Goal: Information Seeking & Learning: Find specific fact

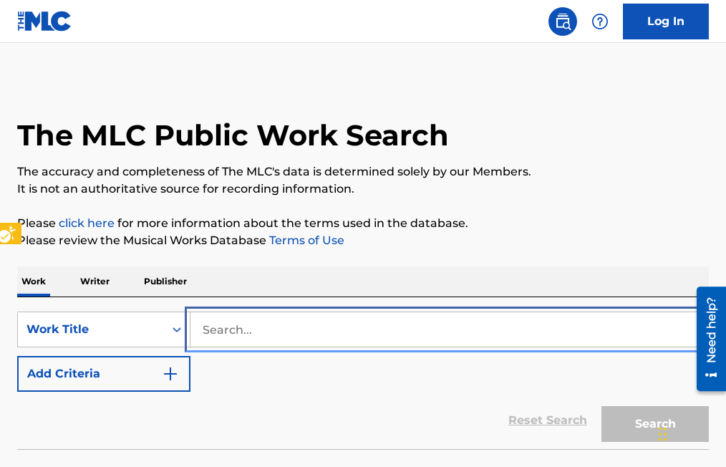
click at [208, 326] on input "Search..." at bounding box center [448, 329] width 517 height 34
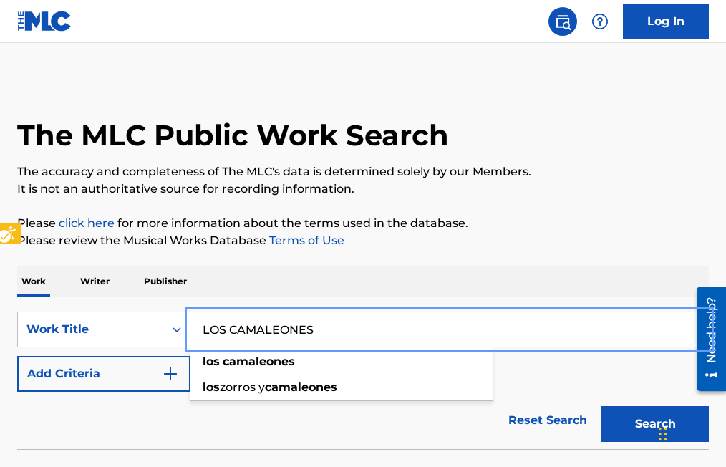
type input "LOS CAMALEONES"
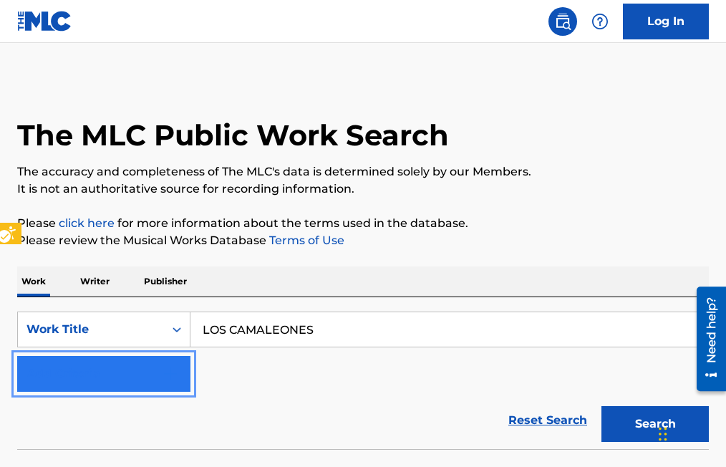
click at [175, 365] on img "Search Form" at bounding box center [170, 373] width 17 height 17
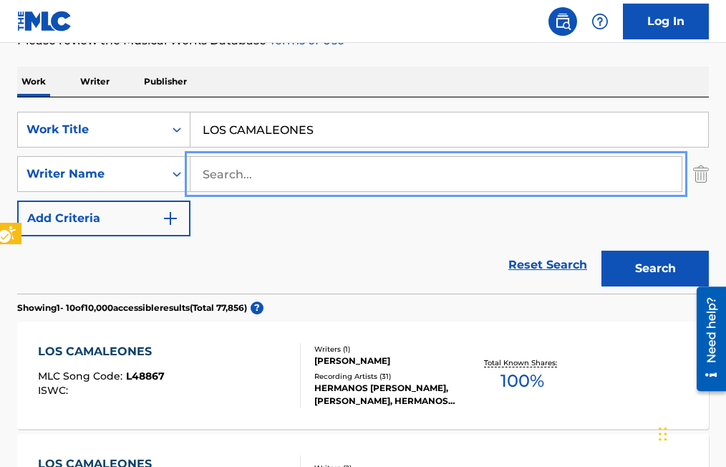
scroll to position [215, 0]
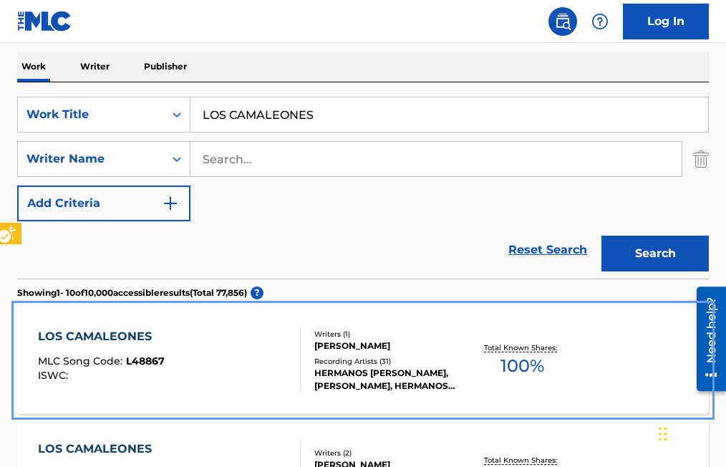
click at [133, 361] on span "L48867" at bounding box center [145, 360] width 39 height 13
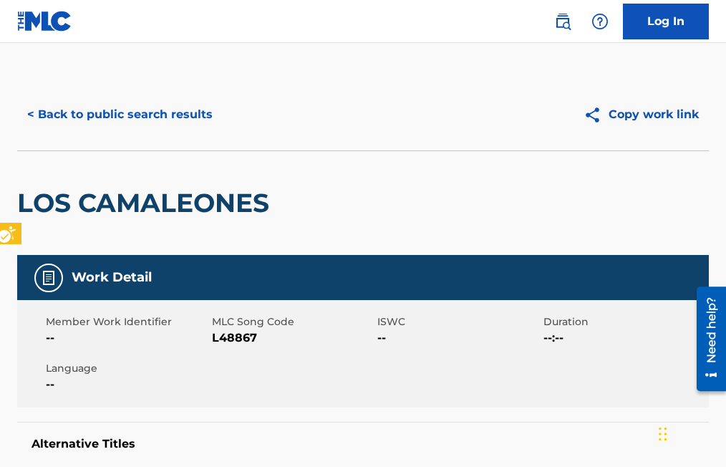
scroll to position [72, 0]
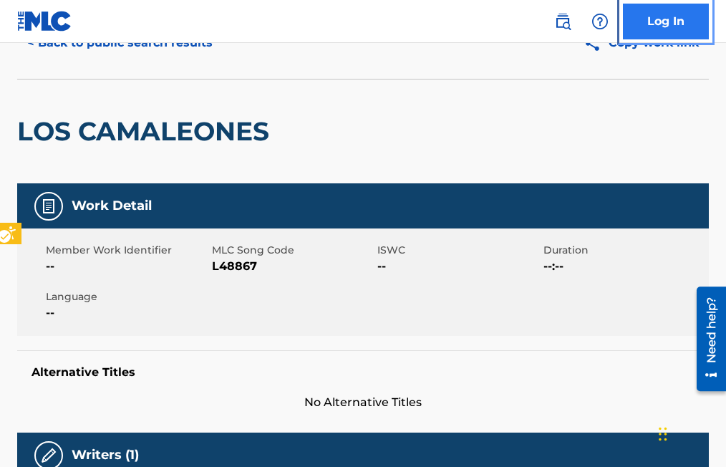
click at [679, 23] on link "Log In" at bounding box center [666, 22] width 86 height 36
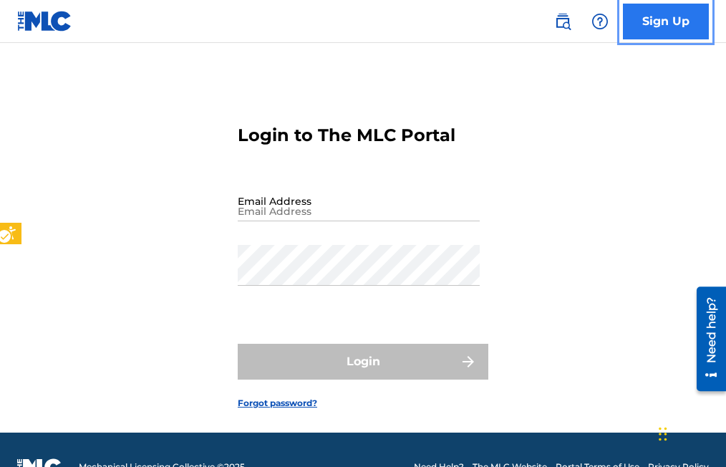
click at [675, 23] on link "Sign Up" at bounding box center [666, 22] width 86 height 36
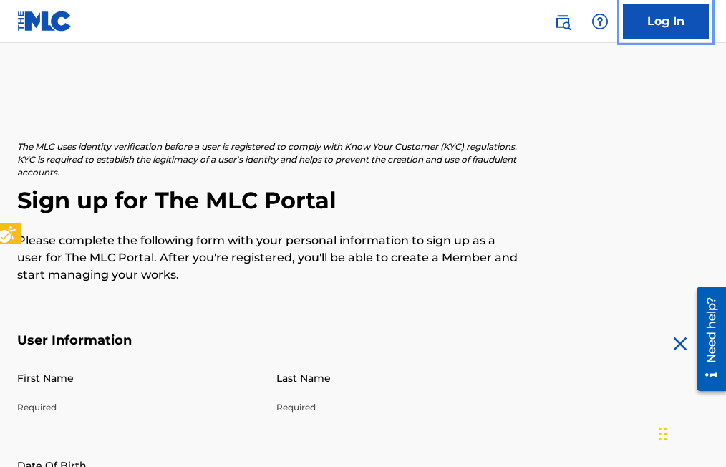
click at [678, 19] on link "Log In" at bounding box center [666, 22] width 86 height 36
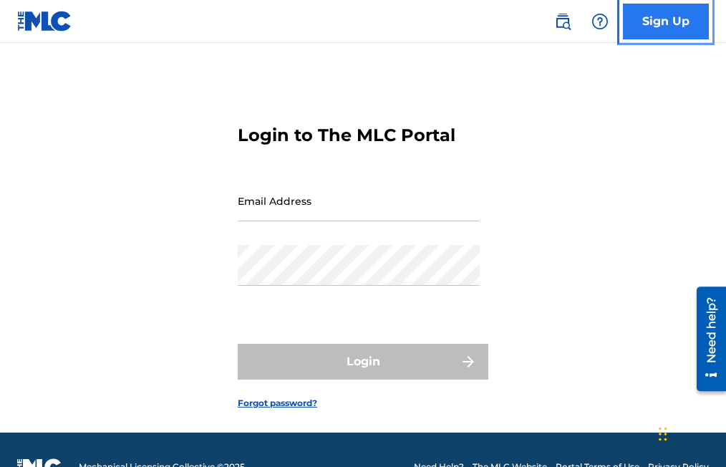
click at [678, 19] on link "Sign Up" at bounding box center [666, 22] width 86 height 36
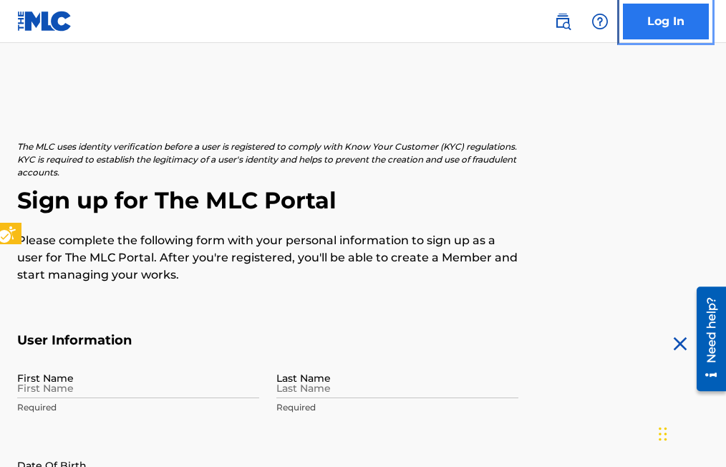
click at [656, 15] on link "Log In" at bounding box center [666, 22] width 86 height 36
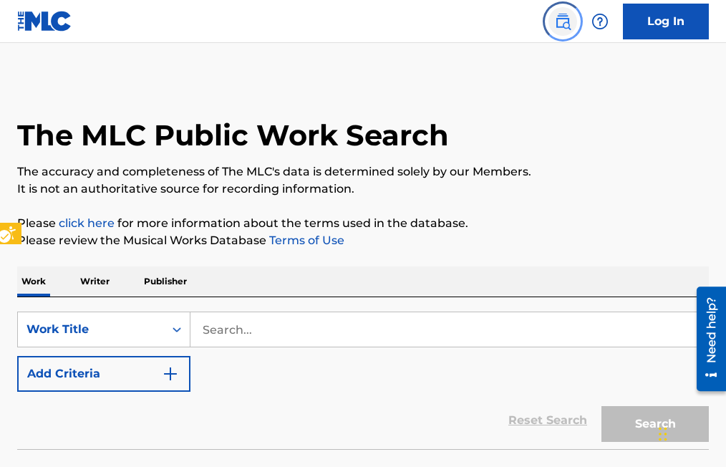
click at [560, 27] on img "Page Menu" at bounding box center [562, 21] width 17 height 17
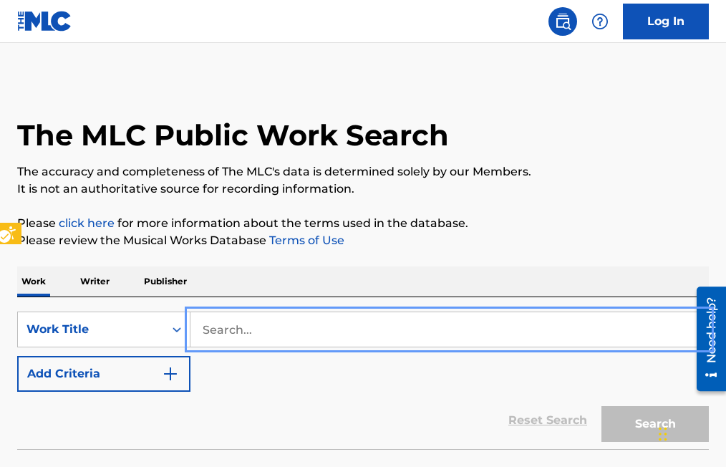
click at [203, 326] on input "Search..." at bounding box center [448, 329] width 517 height 34
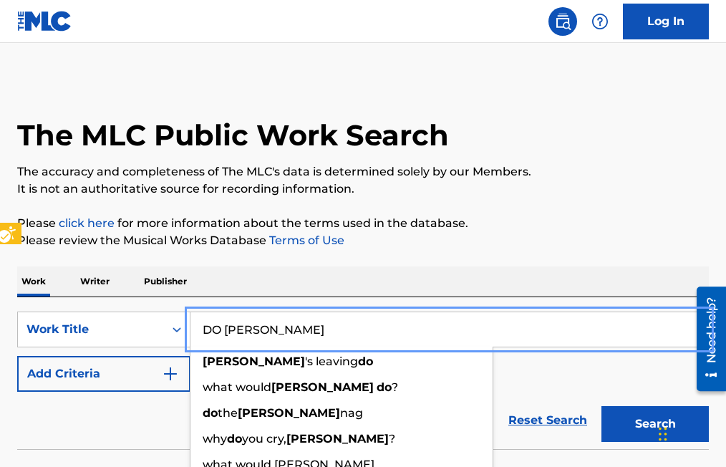
click at [17, 356] on button "Add Criteria" at bounding box center [103, 374] width 173 height 36
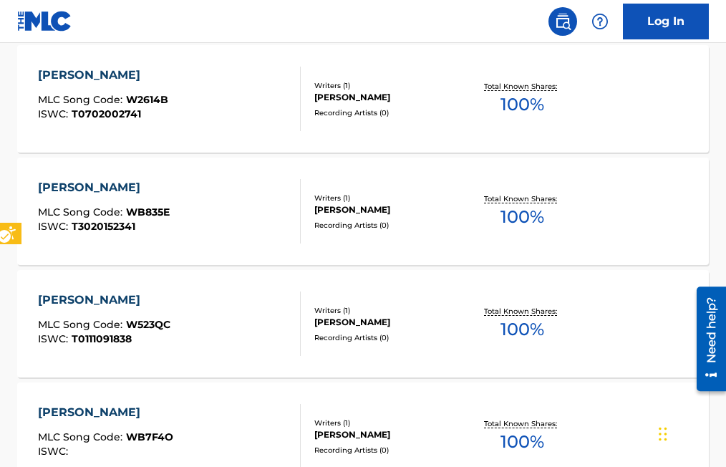
scroll to position [215, 0]
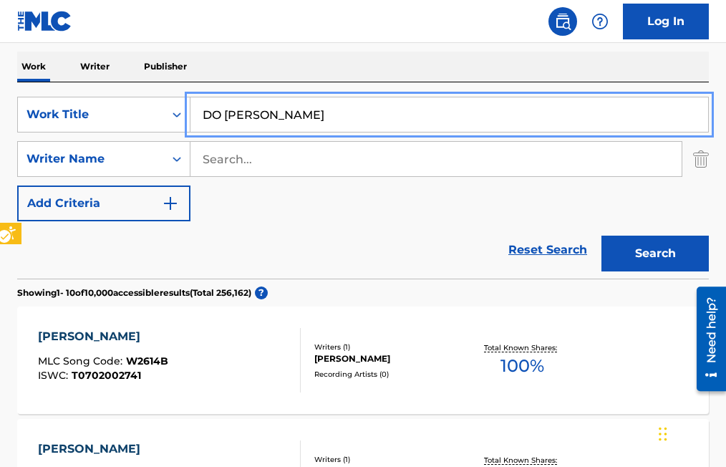
click at [219, 115] on input "DO WILLIE" at bounding box center [448, 114] width 517 height 34
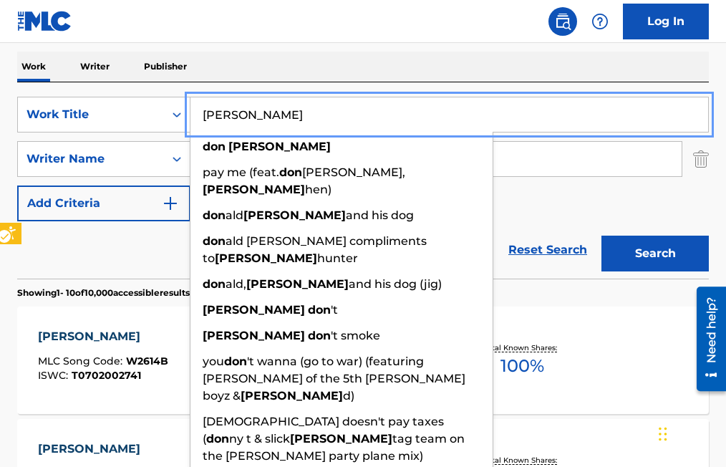
type input "DON WILLIE"
click at [17, 185] on button "Add Criteria" at bounding box center [103, 203] width 173 height 36
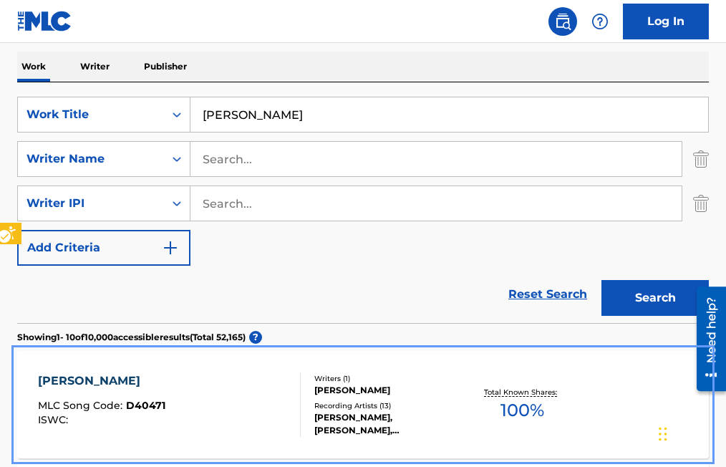
click at [151, 403] on span "D40471" at bounding box center [145, 405] width 39 height 13
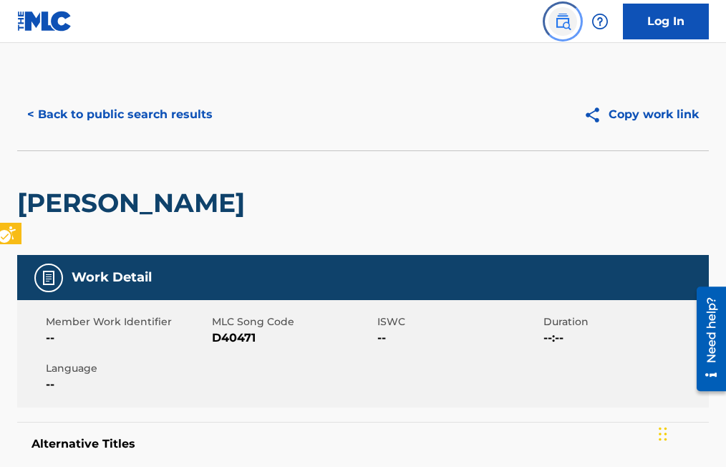
click at [565, 24] on img "Page Menu" at bounding box center [562, 21] width 17 height 17
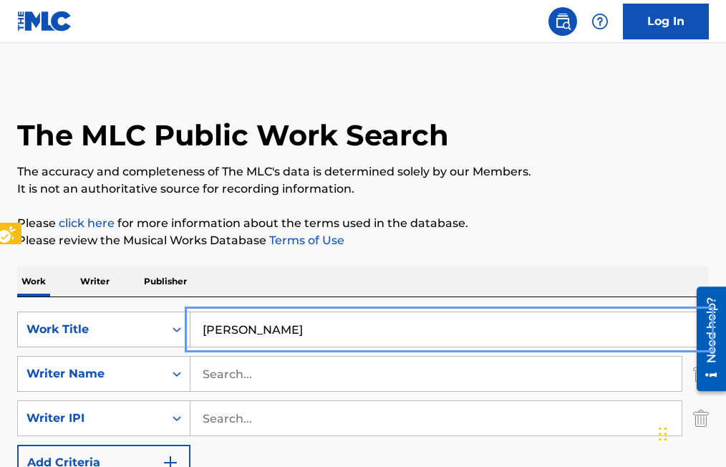
drag, startPoint x: 294, startPoint y: 334, endPoint x: 187, endPoint y: 324, distance: 107.8
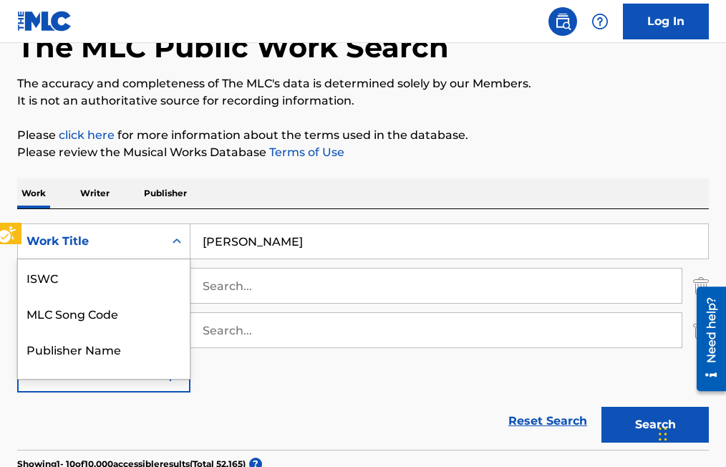
scroll to position [96, 0]
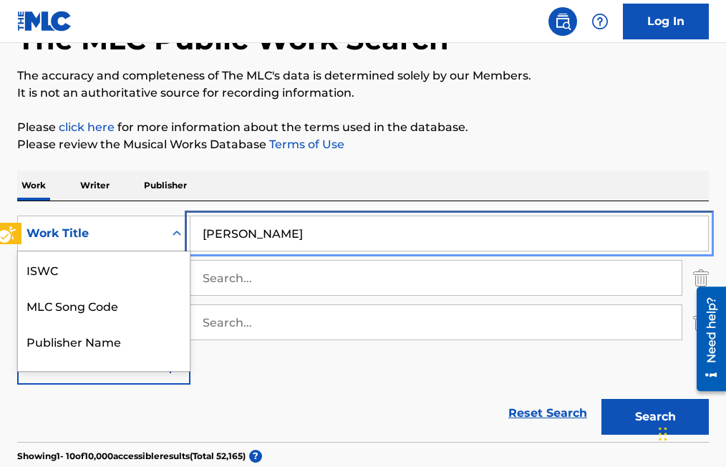
drag, startPoint x: 187, startPoint y: 324, endPoint x: 273, endPoint y: 233, distance: 125.6
click at [273, 233] on input "DON WILLIE" at bounding box center [448, 233] width 517 height 34
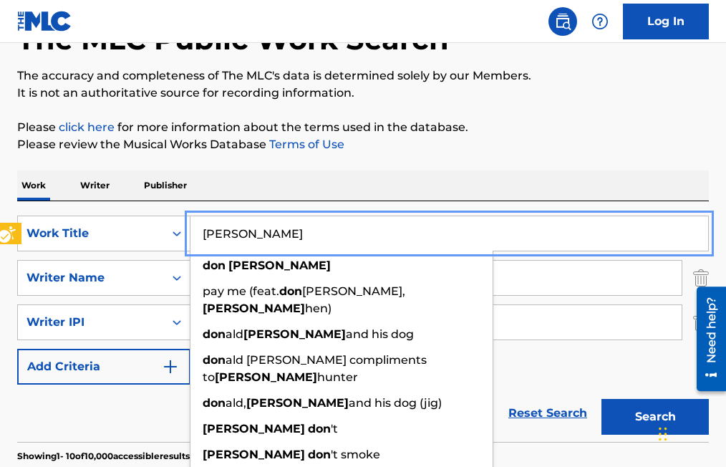
drag, startPoint x: 299, startPoint y: 235, endPoint x: 191, endPoint y: 220, distance: 109.2
click at [191, 220] on input "DON WILLIE" at bounding box center [448, 233] width 517 height 34
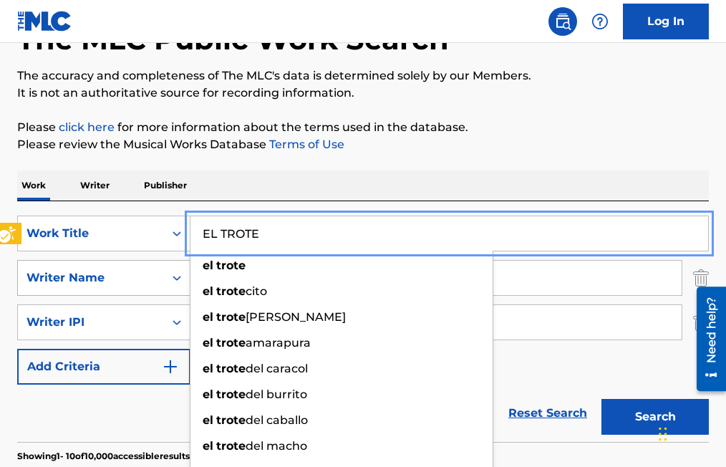
type input "EL TROTE"
click at [183, 280] on icon "On" at bounding box center [177, 278] width 14 height 14
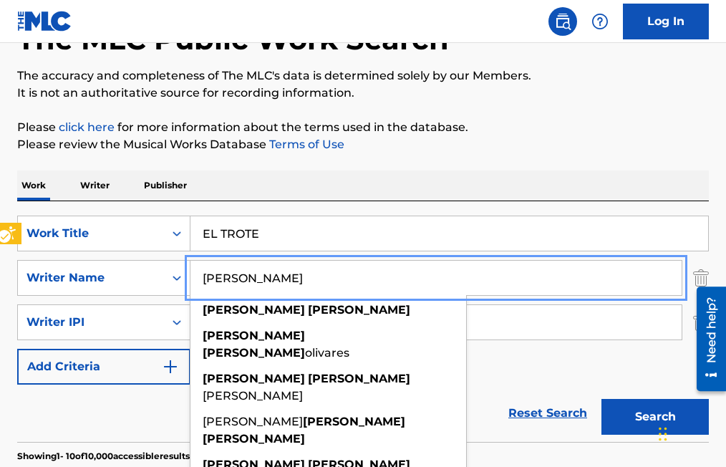
type input "[PERSON_NAME]"
click at [601, 399] on button "Search" at bounding box center [654, 417] width 107 height 36
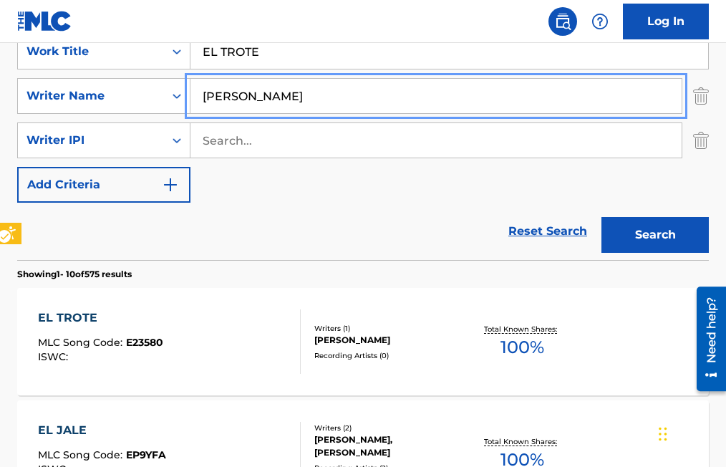
scroll to position [311, 0]
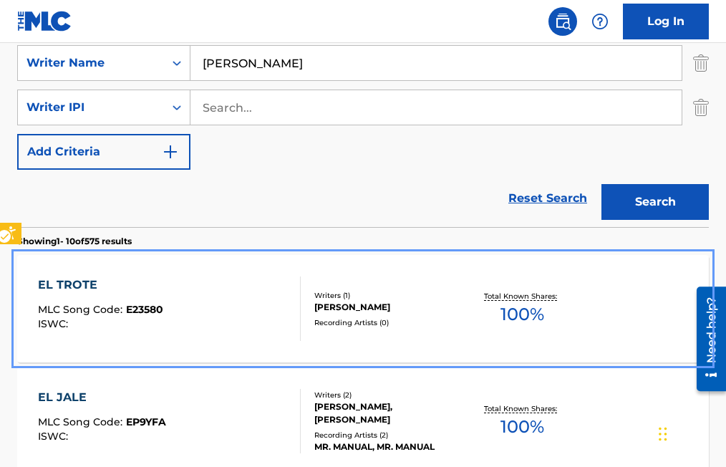
click at [156, 305] on span "E23580" at bounding box center [144, 309] width 37 height 13
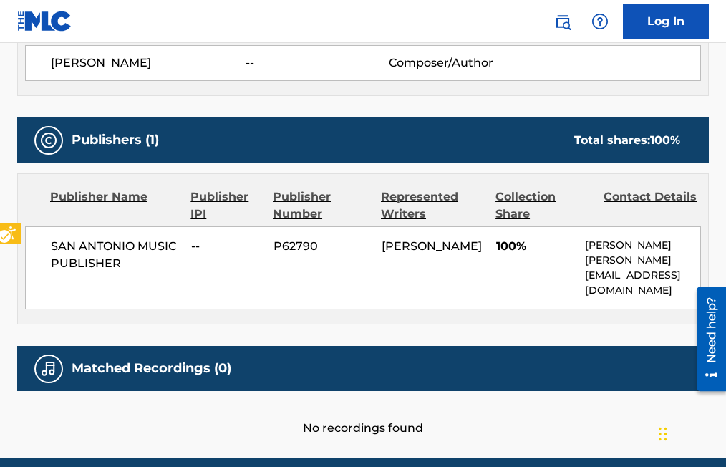
scroll to position [595, 0]
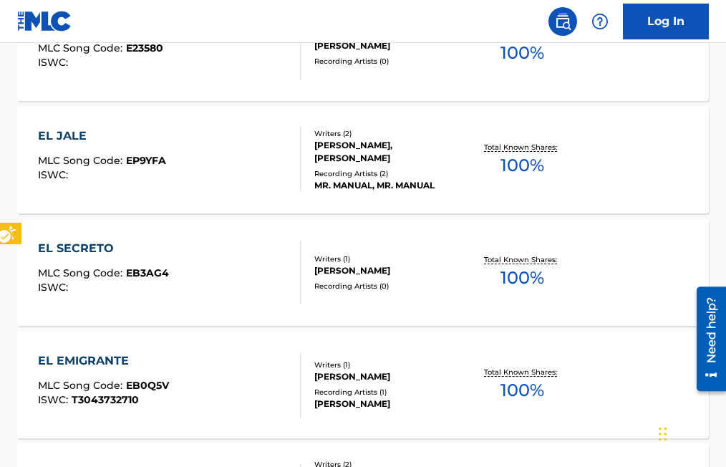
scroll to position [597, 0]
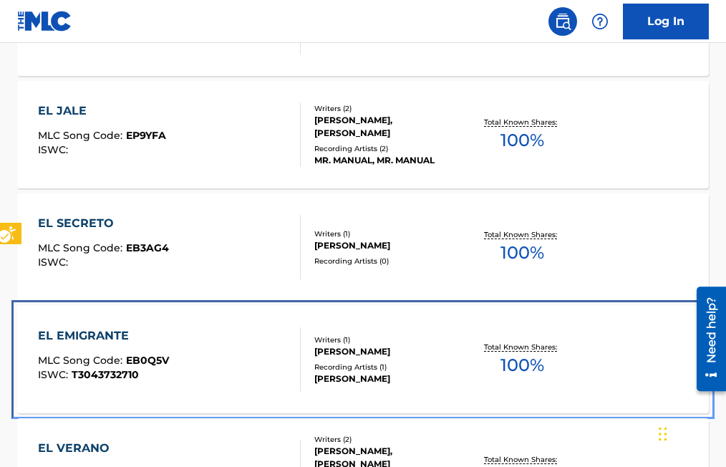
click at [163, 358] on span "EB0Q5V" at bounding box center [147, 360] width 43 height 13
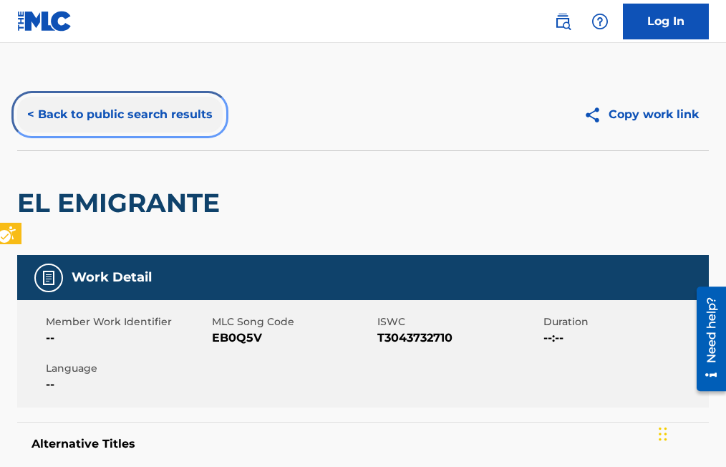
click at [28, 114] on button "< Back to public search results" at bounding box center [119, 115] width 205 height 36
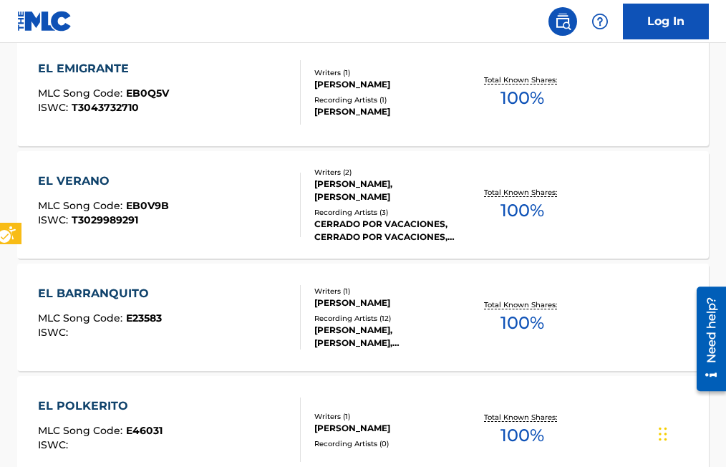
scroll to position [866, 0]
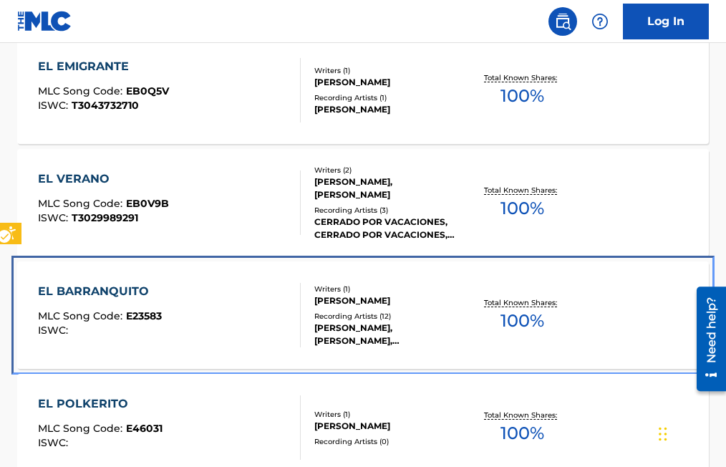
click at [159, 319] on span "E23583" at bounding box center [144, 315] width 36 height 13
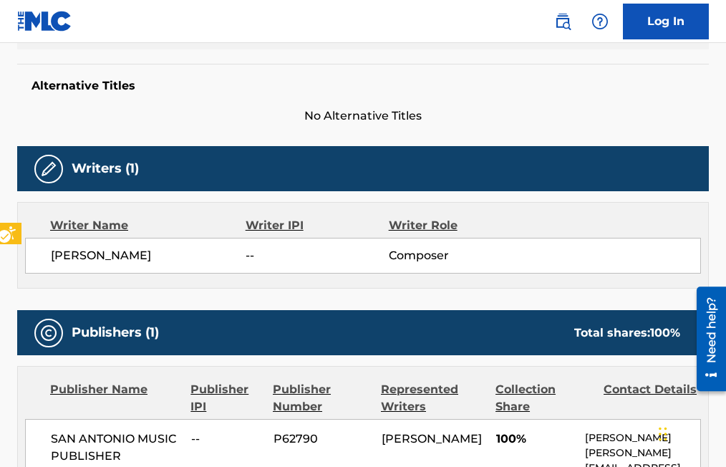
scroll to position [286, 0]
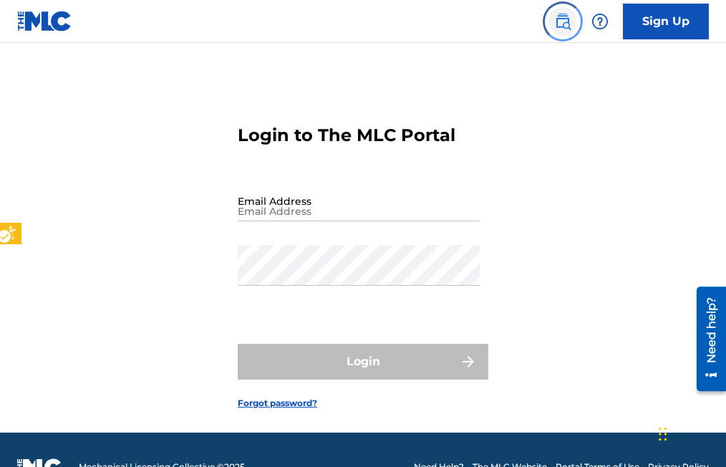
click at [570, 22] on img "Page Menu" at bounding box center [562, 21] width 17 height 17
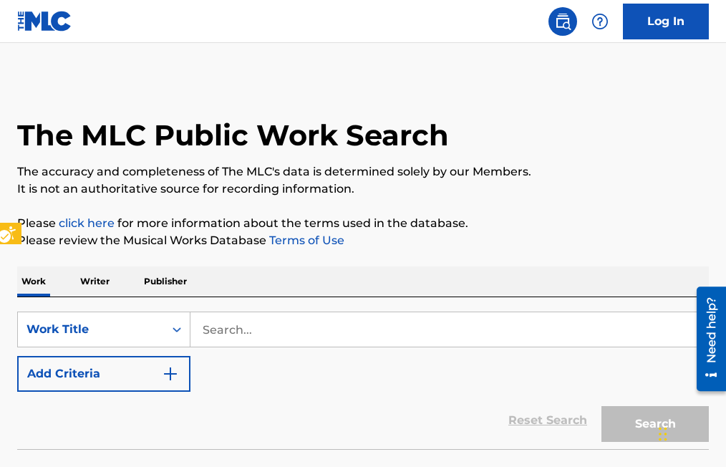
scroll to position [34, 0]
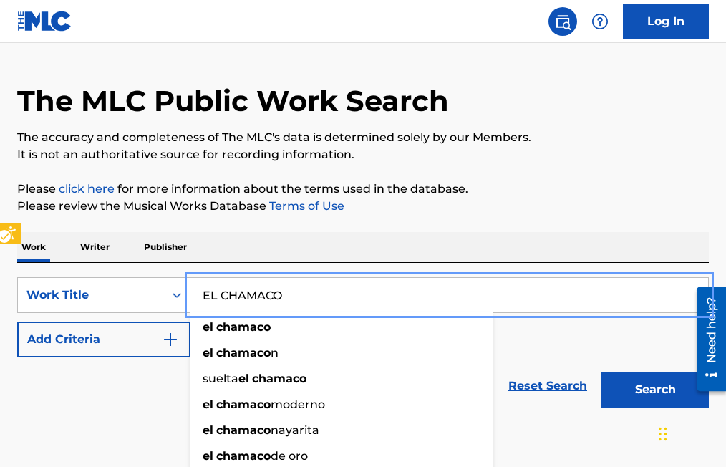
type input "EL CHAMACO"
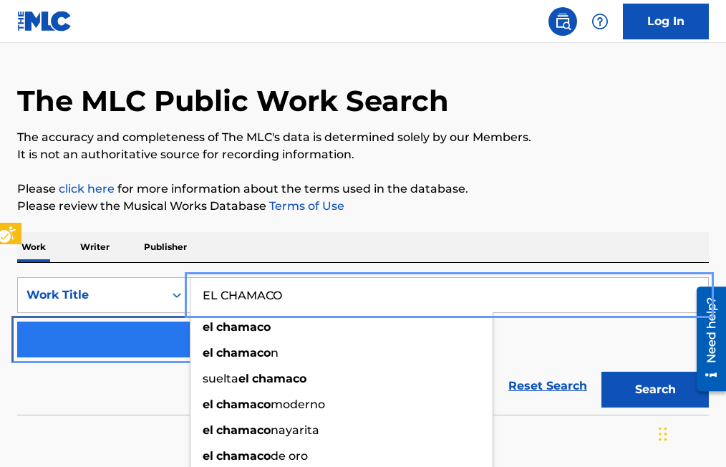
click at [171, 334] on img "Search Form" at bounding box center [170, 339] width 17 height 17
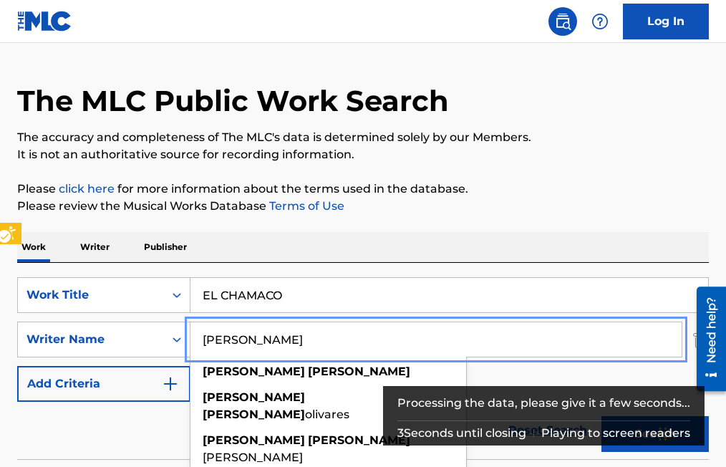
type input "[PERSON_NAME]"
click at [17, 366] on button "Add Criteria" at bounding box center [103, 384] width 173 height 36
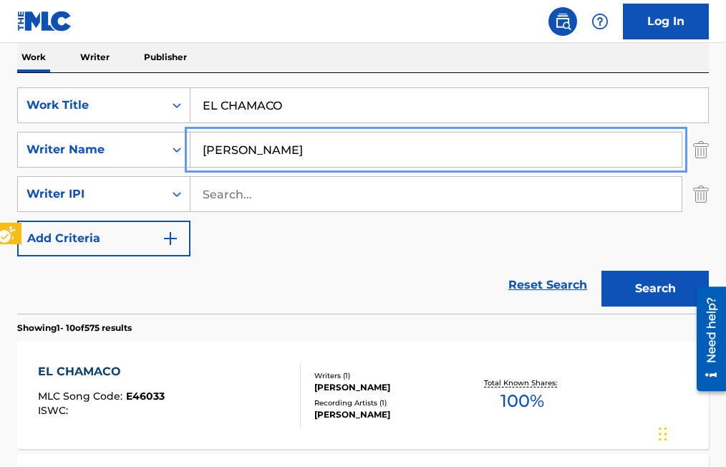
scroll to position [249, 0]
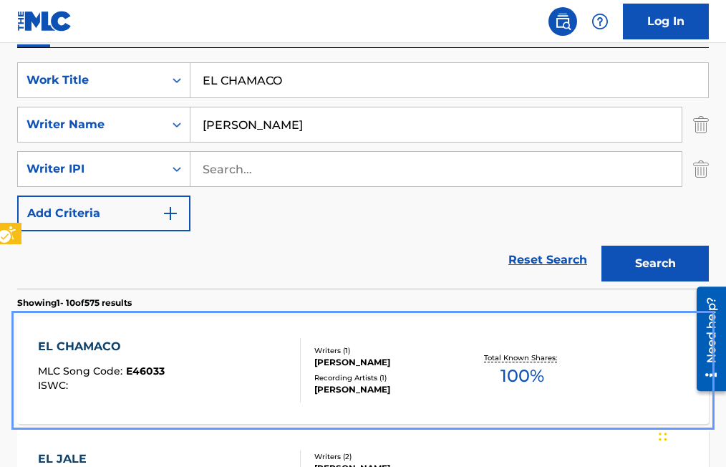
click at [142, 369] on span "E46033" at bounding box center [145, 370] width 39 height 13
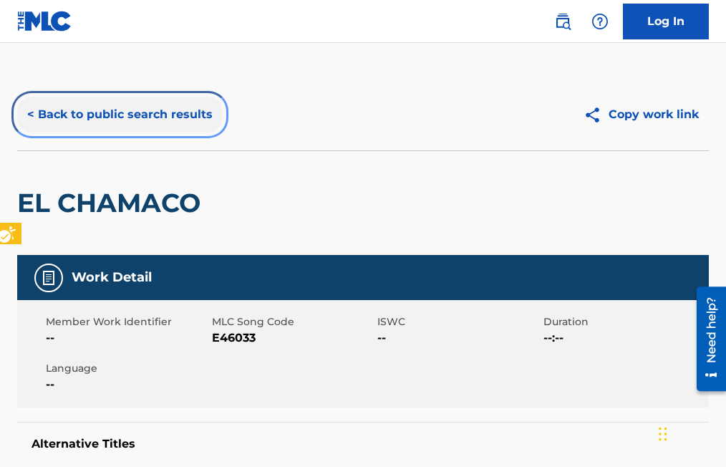
click at [29, 112] on button "< Back to public search results" at bounding box center [119, 115] width 205 height 36
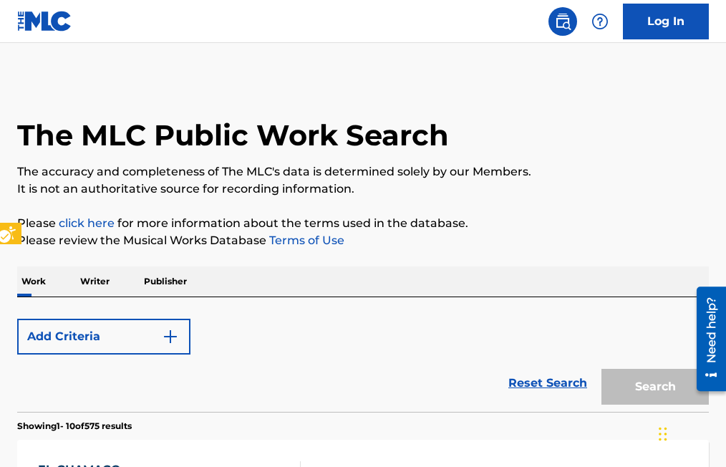
scroll to position [249, 0]
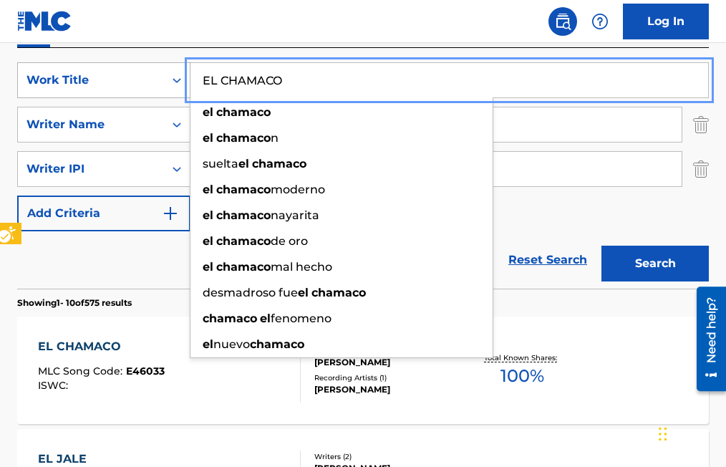
drag, startPoint x: 299, startPoint y: 81, endPoint x: 150, endPoint y: 75, distance: 149.0
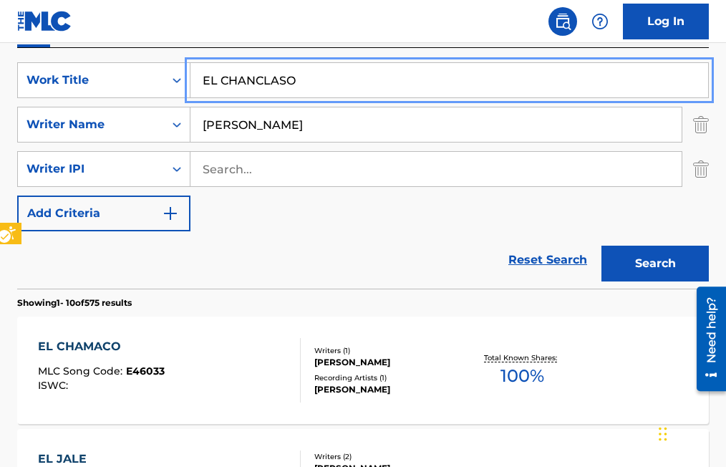
click at [286, 79] on input "EL CHANCLASO" at bounding box center [448, 80] width 517 height 34
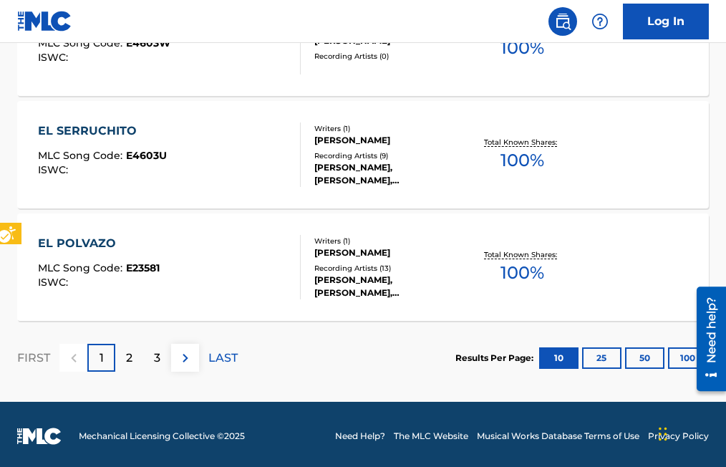
scroll to position [1367, 0]
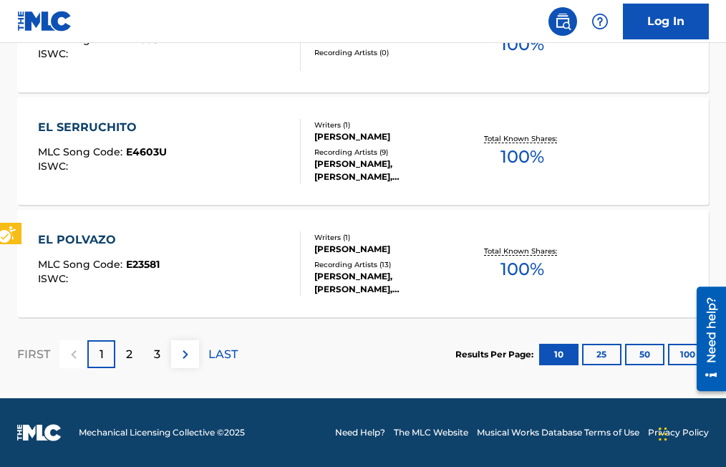
type input "EL CHANCLAZO"
click at [123, 349] on div "2" at bounding box center [129, 354] width 28 height 28
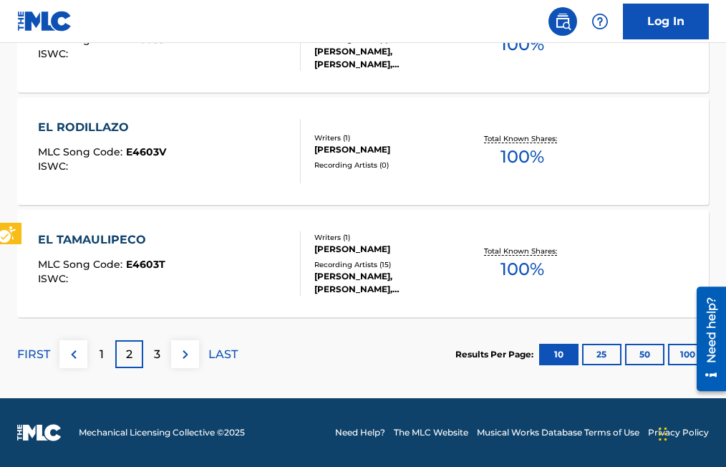
click at [154, 354] on p "3" at bounding box center [157, 354] width 6 height 17
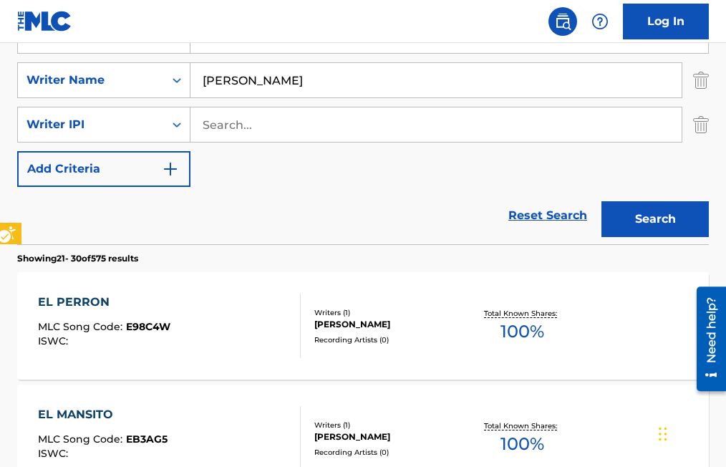
scroll to position [222, 0]
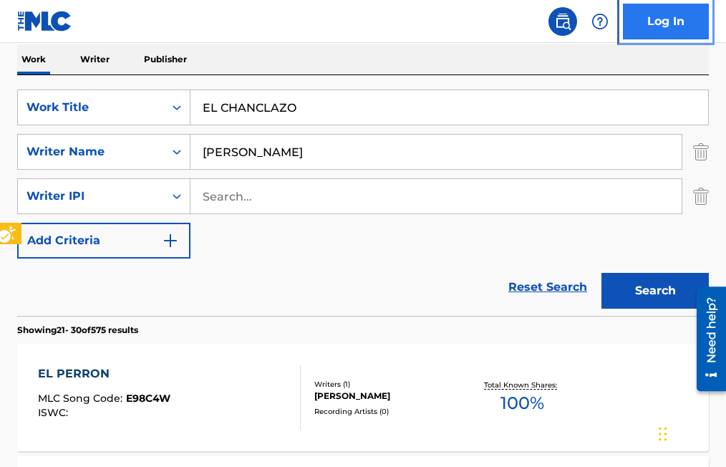
click at [680, 19] on link "Log In" at bounding box center [666, 22] width 86 height 36
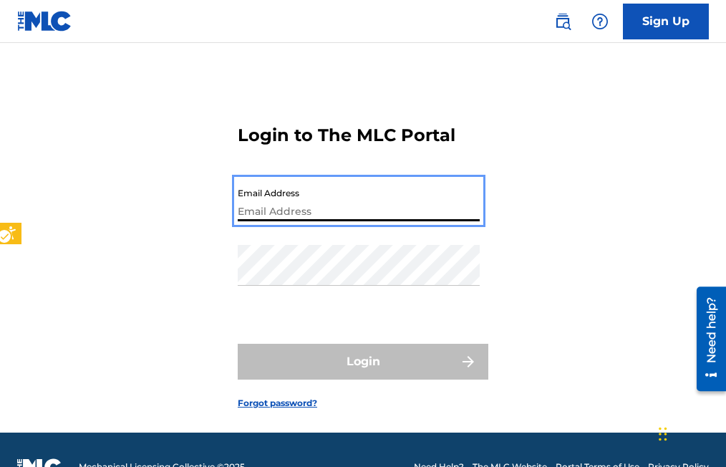
click at [243, 204] on input "Email Address" at bounding box center [359, 200] width 242 height 41
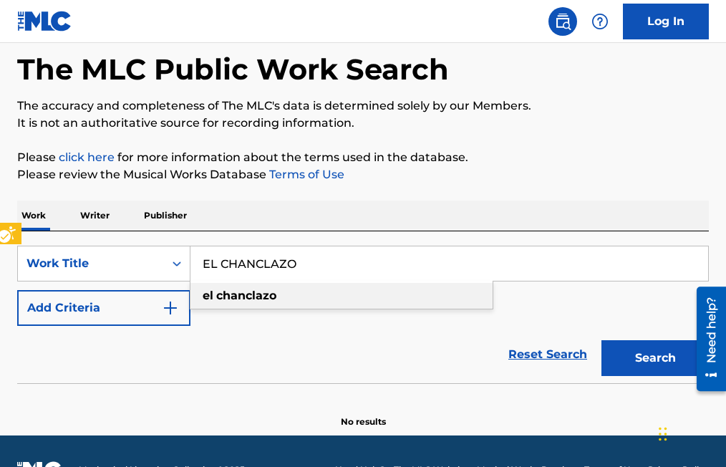
click at [249, 298] on strong "chanclazo" at bounding box center [246, 295] width 60 height 14
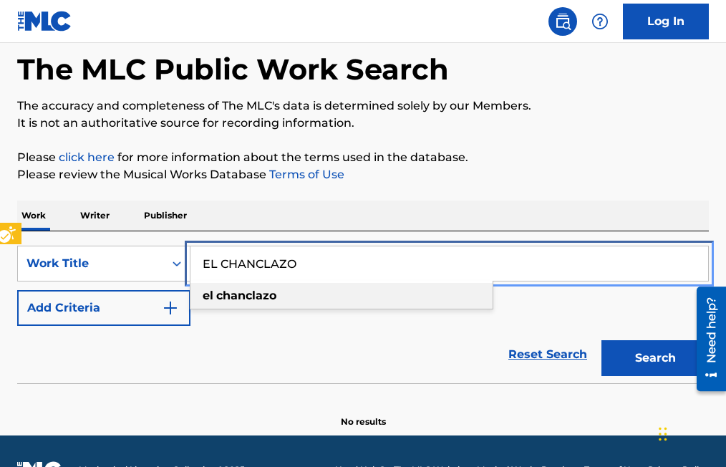
type input "el chanclazo"
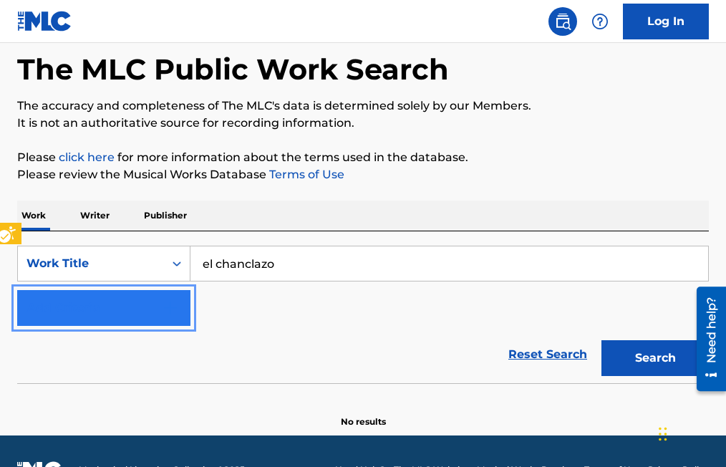
click at [180, 303] on button "Add Criteria" at bounding box center [103, 308] width 173 height 36
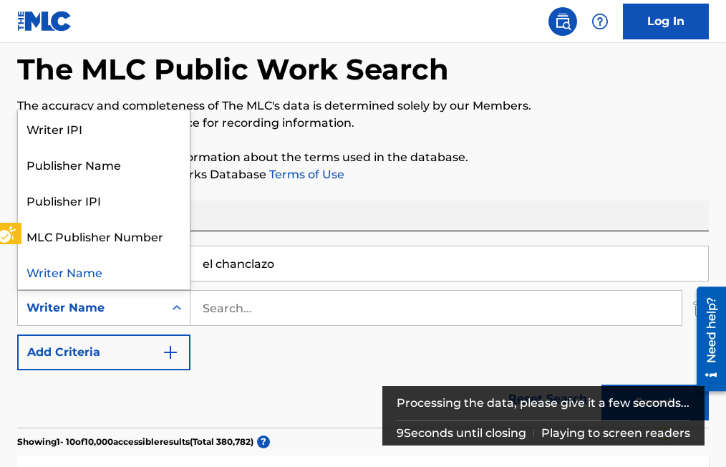
click at [133, 308] on div "Writer Name" at bounding box center [90, 307] width 129 height 17
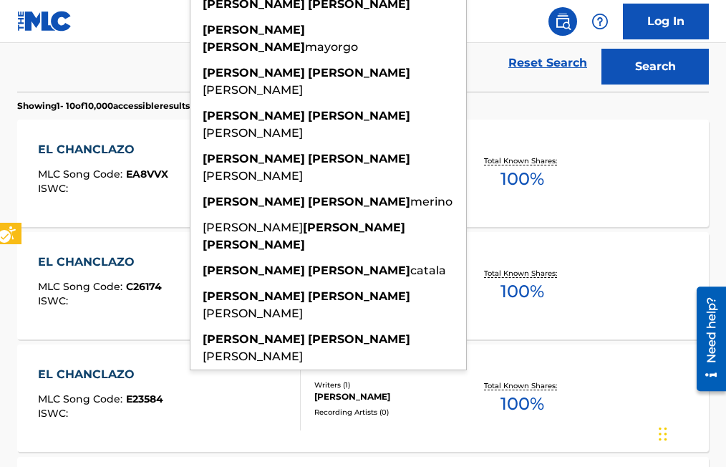
scroll to position [424, 0]
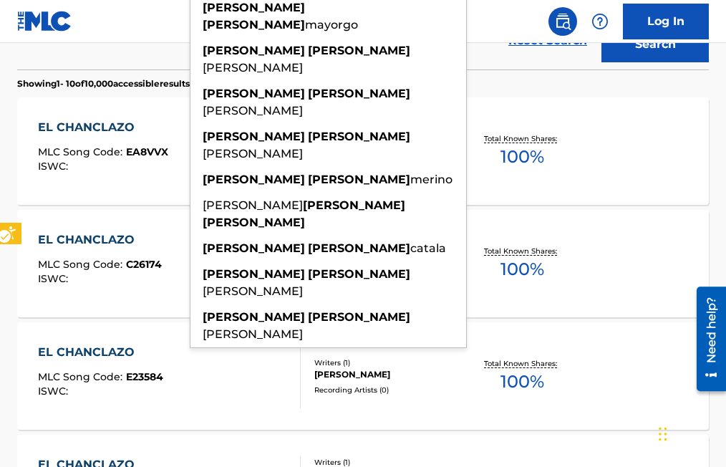
type input "[PERSON_NAME]"
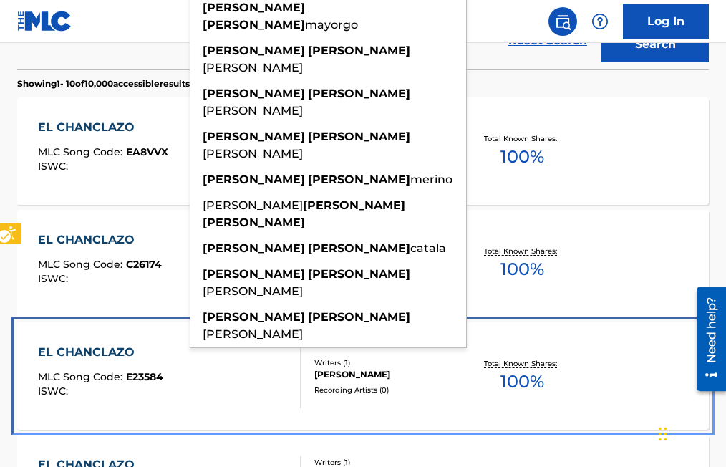
click at [143, 373] on span "E23584" at bounding box center [144, 376] width 37 height 13
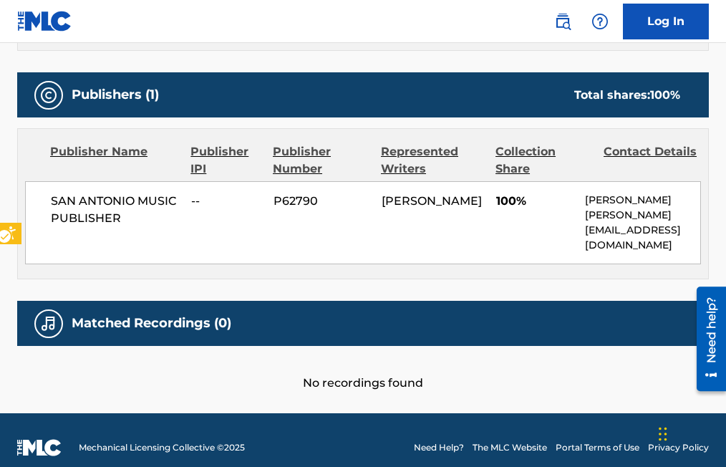
scroll to position [524, 0]
